Goal: Transaction & Acquisition: Book appointment/travel/reservation

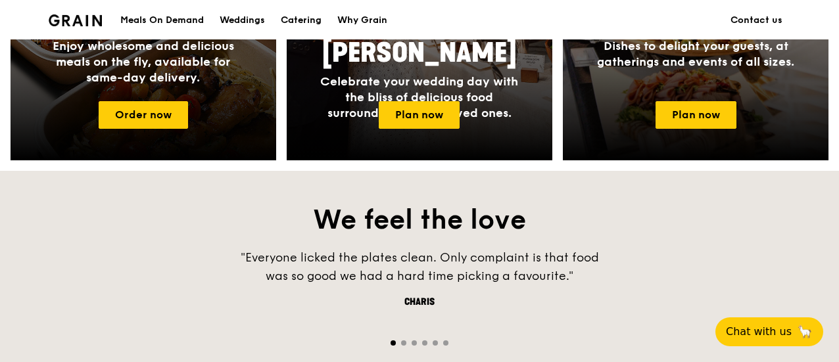
scroll to position [526, 0]
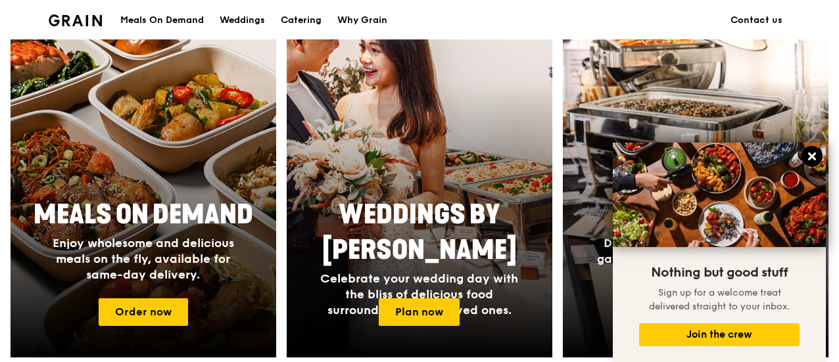
click at [811, 152] on icon at bounding box center [812, 157] width 12 height 12
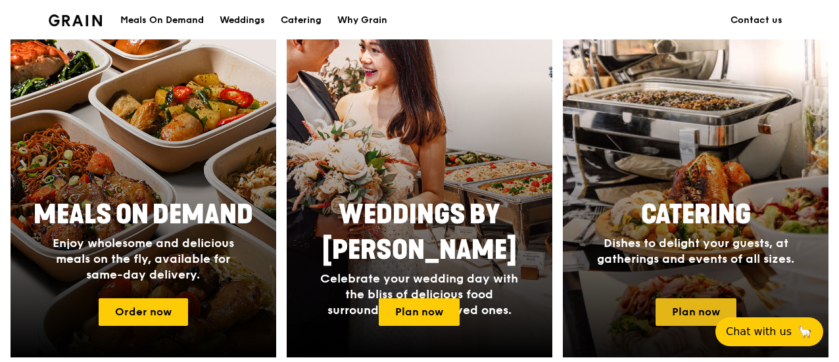
click at [701, 310] on link "Plan now" at bounding box center [695, 312] width 81 height 28
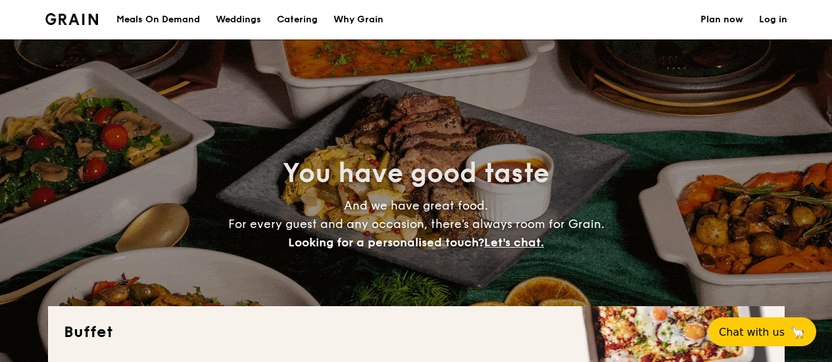
select select
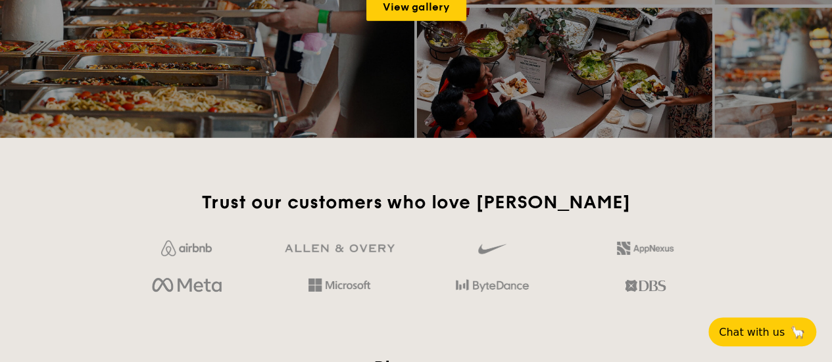
scroll to position [1709, 0]
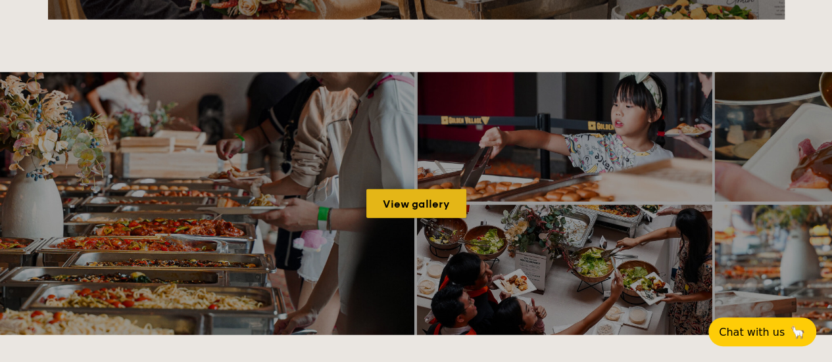
click at [422, 212] on link "View gallery" at bounding box center [416, 203] width 100 height 29
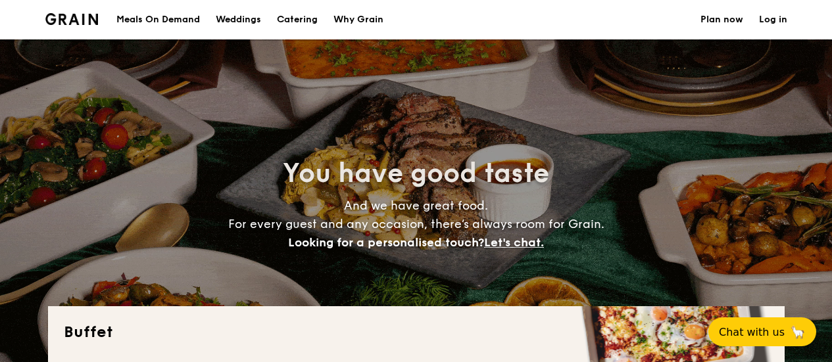
select select
